Goal: Find specific page/section: Find specific page/section

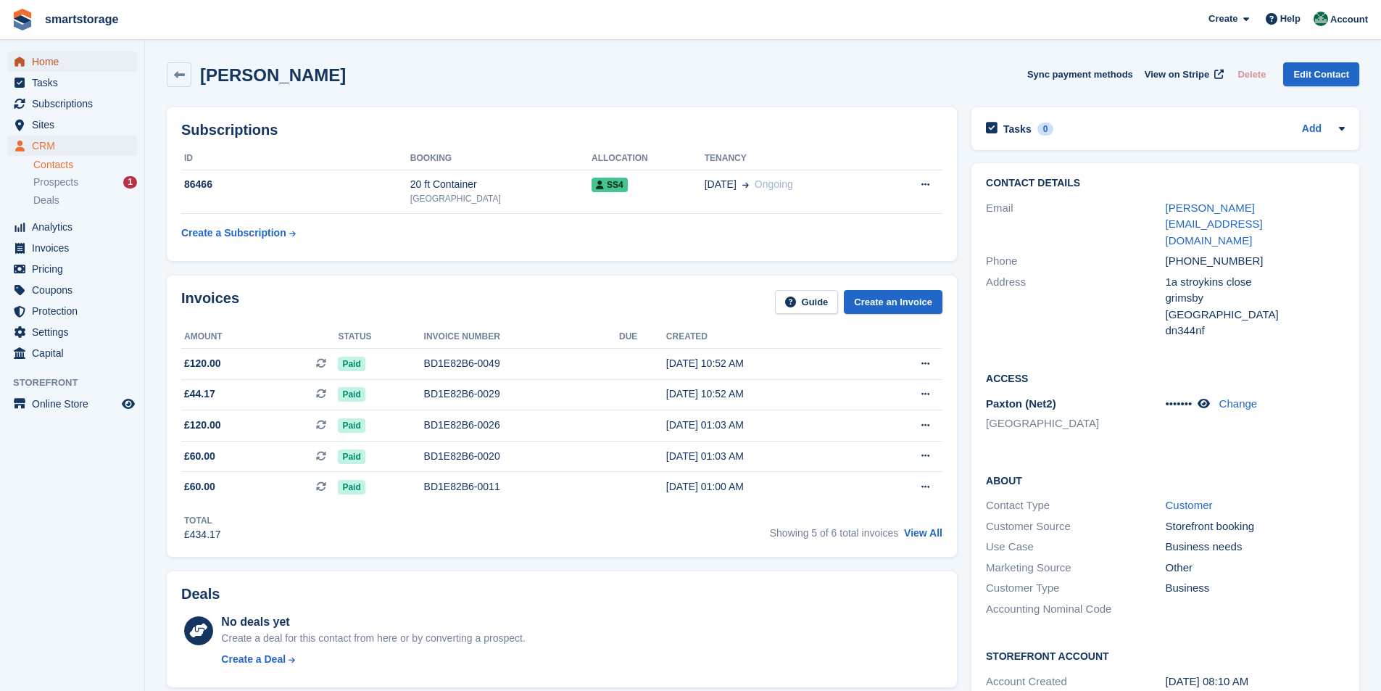
click at [50, 65] on span "Home" at bounding box center [75, 61] width 87 height 20
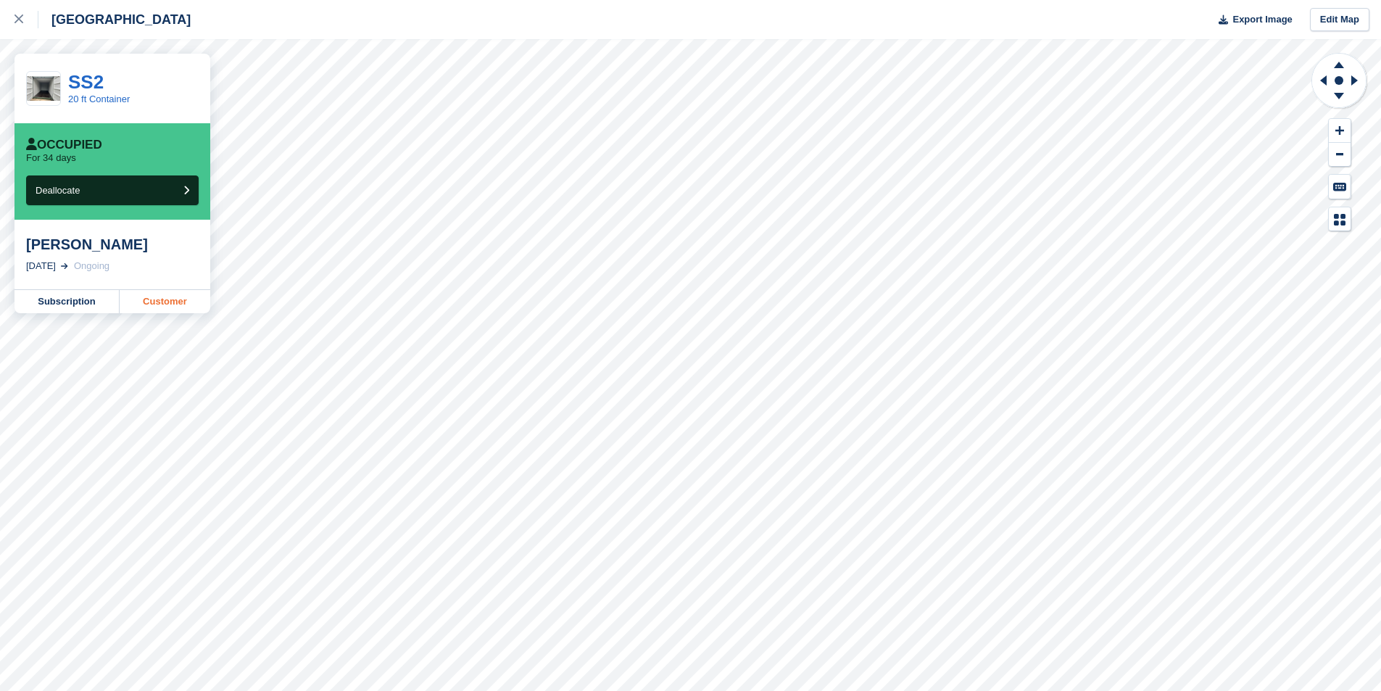
click at [160, 307] on link "Customer" at bounding box center [165, 301] width 91 height 23
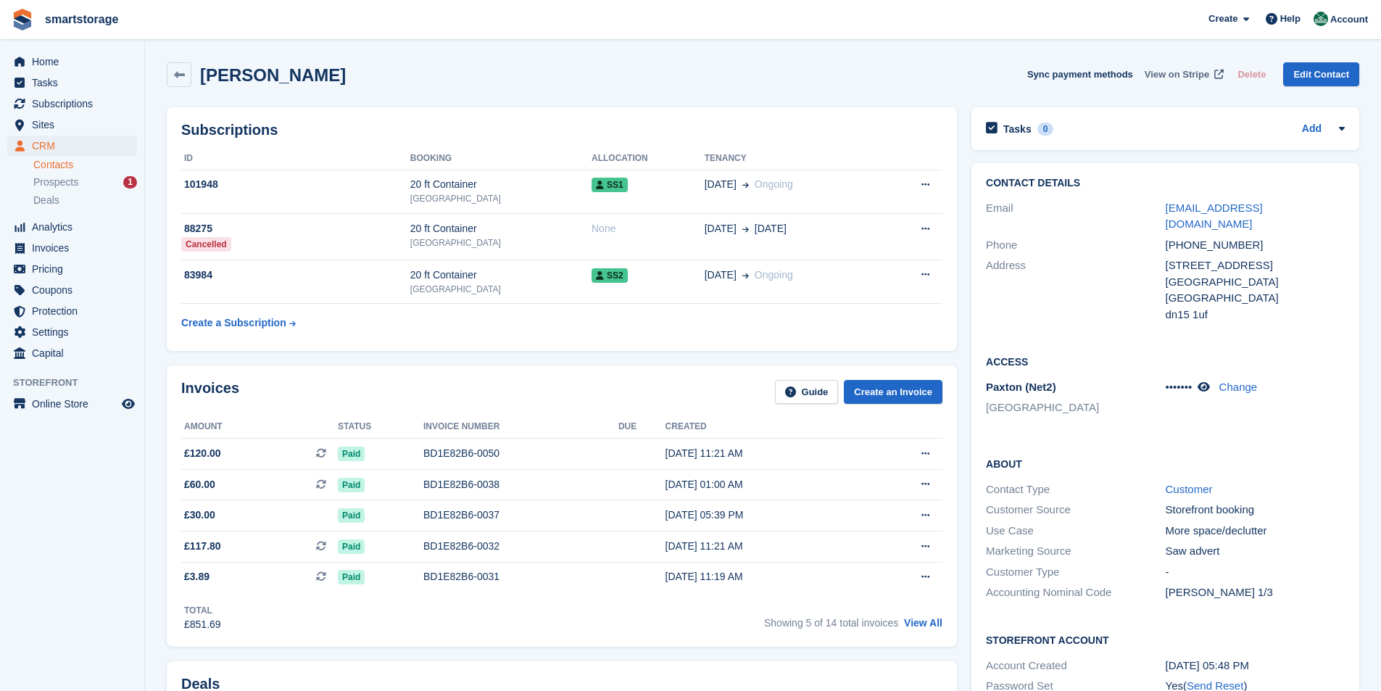
click at [1167, 75] on span "View on Stripe" at bounding box center [1177, 74] width 65 height 15
